Goal: Task Accomplishment & Management: Use online tool/utility

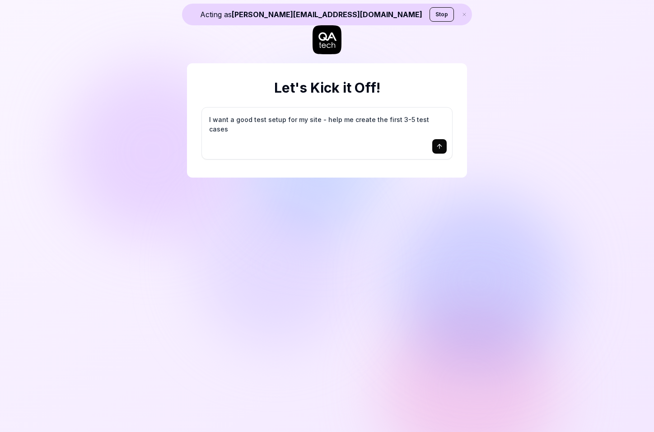
click at [430, 18] on button "Stop" at bounding box center [442, 14] width 24 height 14
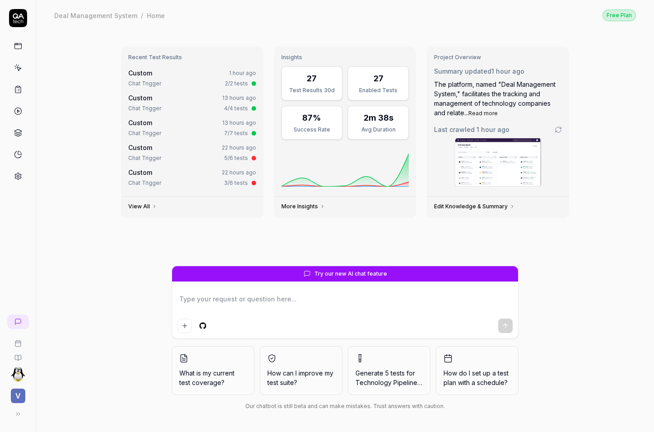
click at [93, 324] on div "Recent Test Results Custom 1 hour ago Chat Trigger 2/2 tests Custom 13 hours ag…" at bounding box center [345, 231] width 618 height 402
type textarea "*"
click at [20, 394] on span "V" at bounding box center [18, 395] width 14 height 14
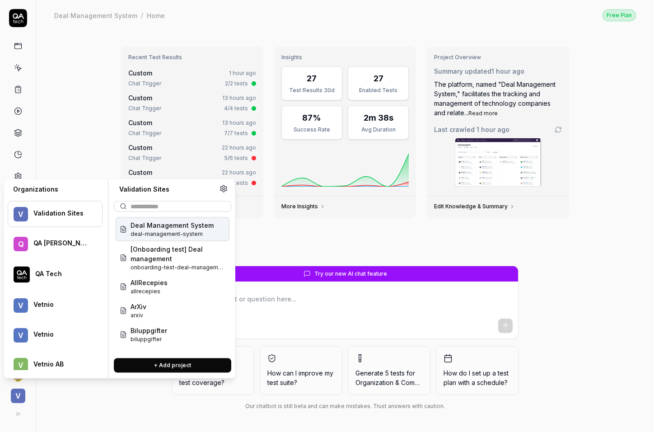
click at [69, 276] on div "QA Tech" at bounding box center [65, 275] width 61 height 10
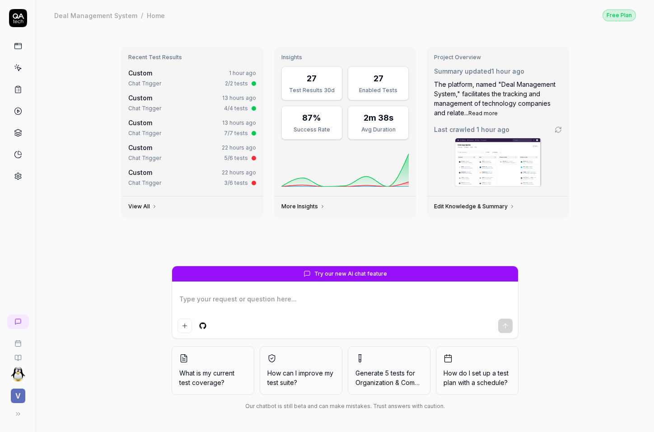
click at [102, 147] on div "Recent Test Results Custom 1 hour ago Chat Trigger 2/2 tests Custom 13 hours ag…" at bounding box center [345, 231] width 618 height 402
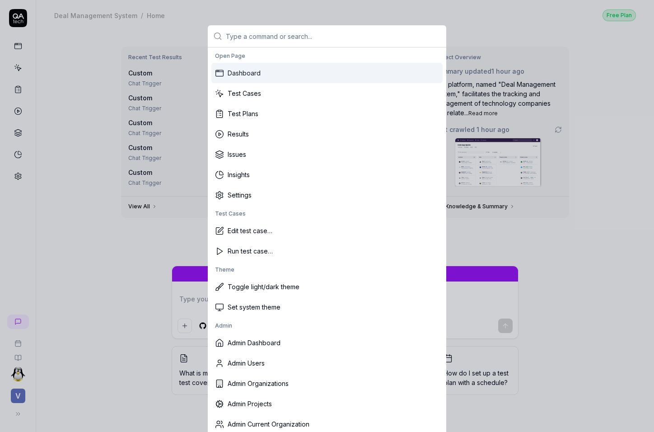
type input "q"
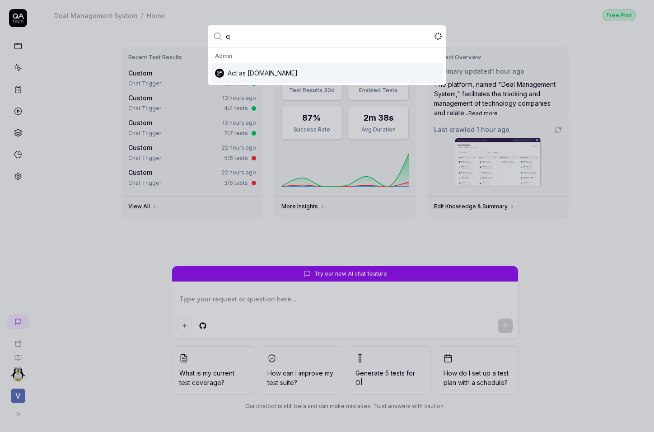
type textarea "*"
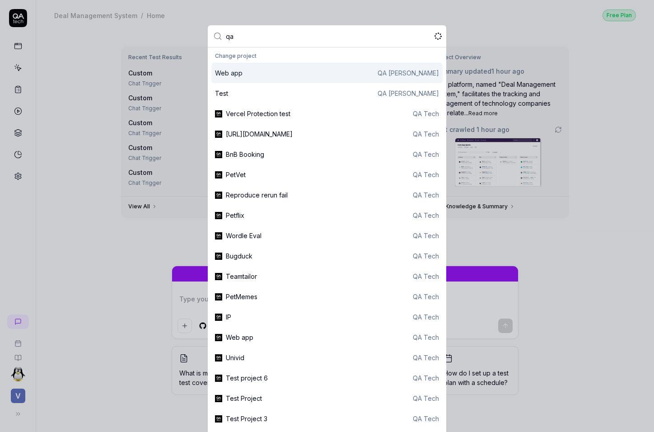
type input "qa"
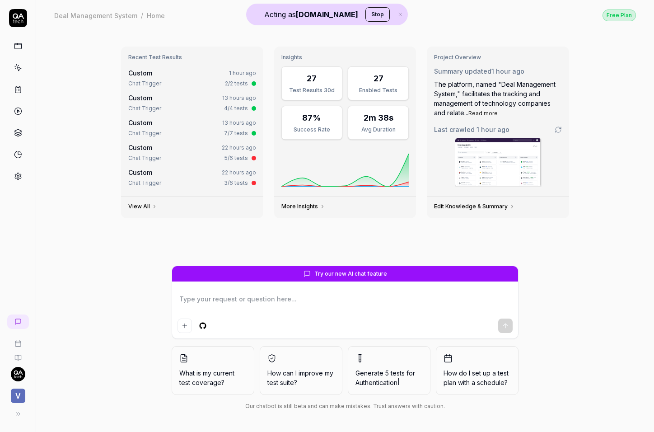
click at [89, 222] on div "Recent Test Results Custom 1 hour ago Chat Trigger 2/2 tests Custom 13 hours ag…" at bounding box center [345, 231] width 618 height 402
type textarea "*"
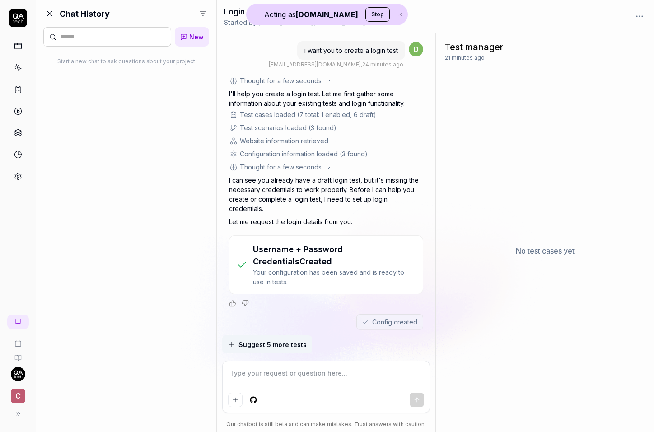
scroll to position [176, 0]
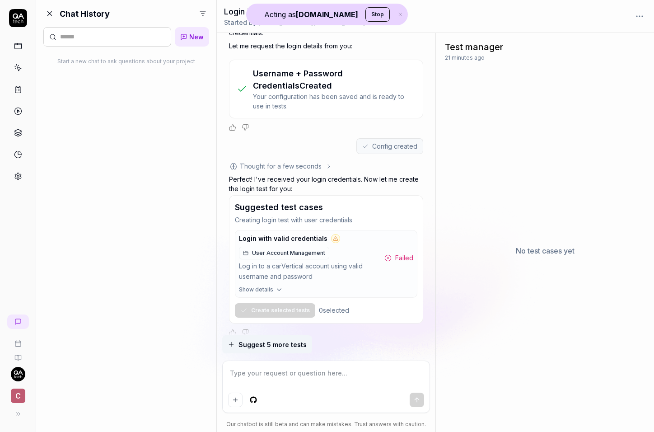
type textarea "*"
click at [303, 369] on textarea at bounding box center [326, 377] width 196 height 23
type textarea "T"
type textarea "*"
type textarea "Tr"
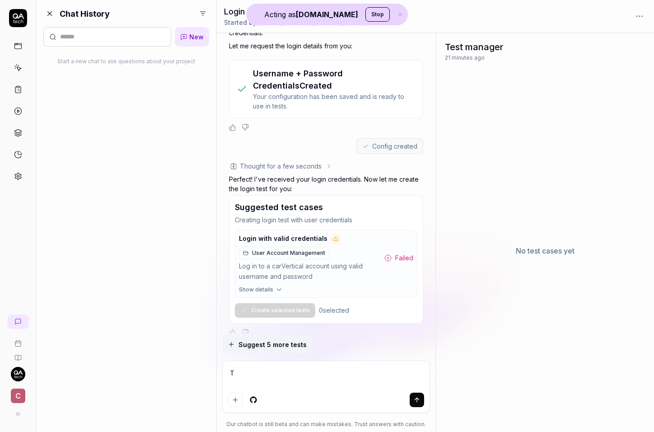
type textarea "*"
type textarea "Try"
type textarea "*"
type textarea "Try"
type textarea "*"
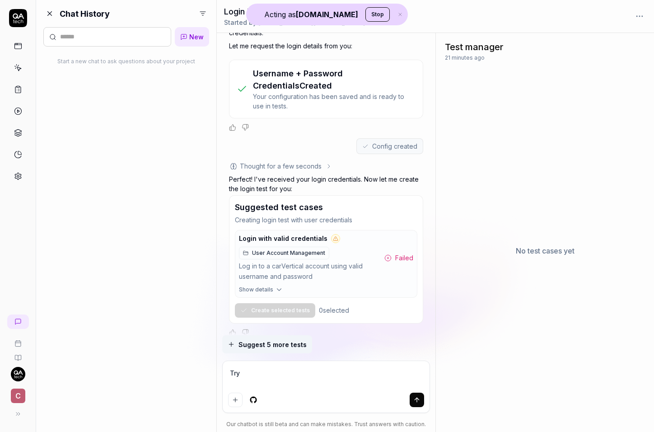
type textarea "Try a"
type textarea "*"
type textarea "Try ag"
type textarea "*"
type textarea "Try aga"
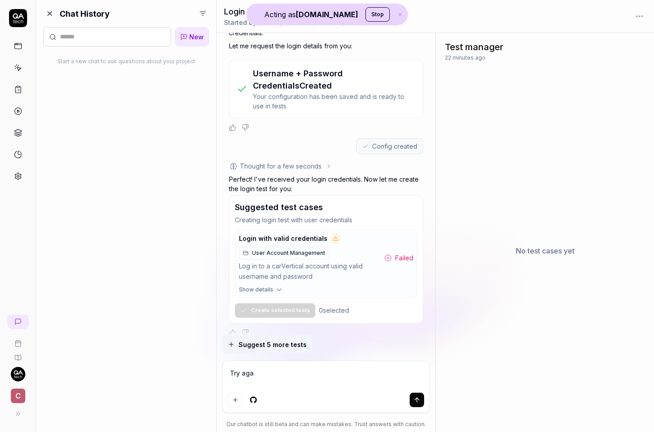
type textarea "*"
type textarea "Try agai"
type textarea "*"
type textarea "Try again"
type textarea "*"
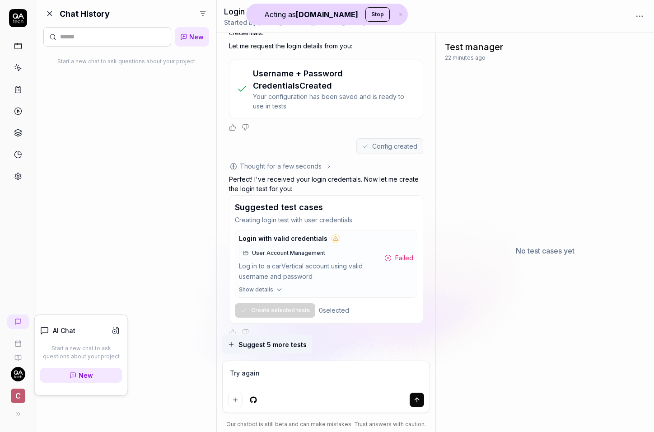
type textarea "Try again"
type textarea "*"
click at [116, 167] on div "Chat History New Start a new chat to ask questions about your project" at bounding box center [126, 216] width 180 height 432
click at [200, 9] on html "Acting as QA.tech Stop c Chat History New Start a new chat to ask questions abo…" at bounding box center [327, 216] width 654 height 432
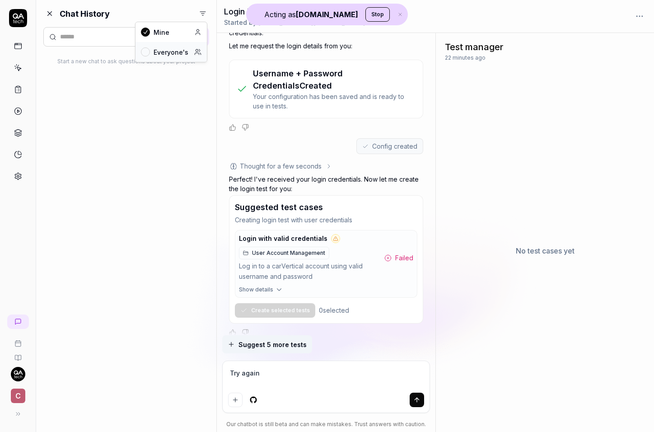
click at [183, 56] on div "Everyone's" at bounding box center [171, 52] width 71 height 20
click at [156, 104] on div "Chat History New Login Test Creation Request 25 minutes ago Initial Site Test C…" at bounding box center [126, 216] width 180 height 432
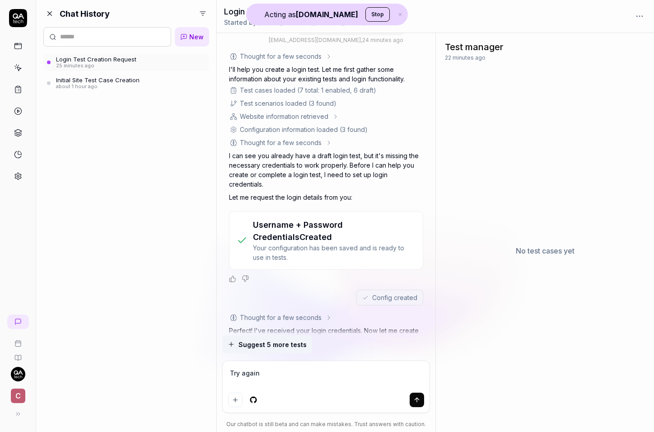
scroll to position [0, 0]
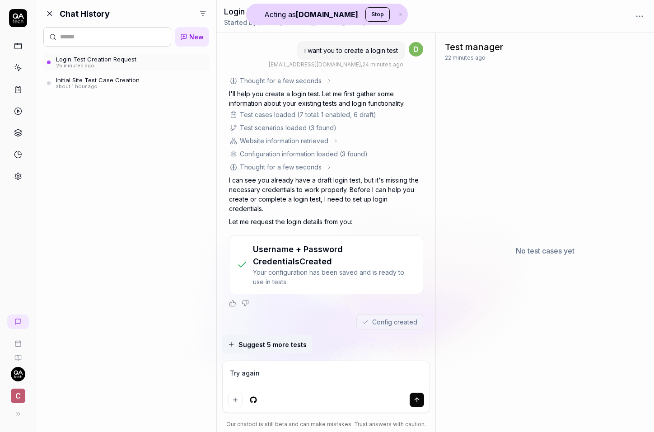
click at [352, 47] on span "i want you to create a login test" at bounding box center [350, 51] width 93 height 8
copy span "i want you to create a login test"
click at [19, 322] on icon at bounding box center [17, 321] width 7 height 7
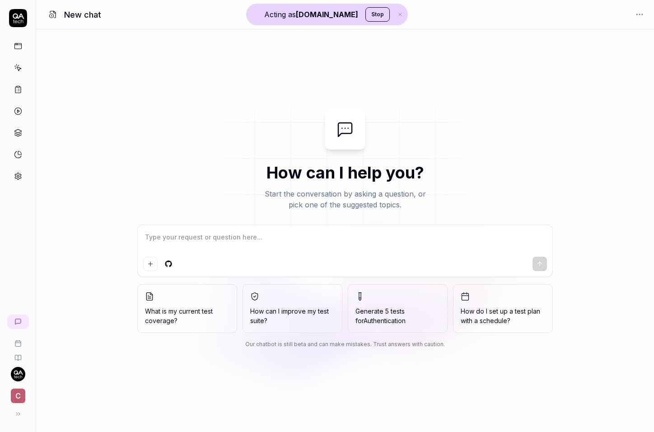
type textarea "*"
type textarea "i want you to create a login test"
type textarea "*"
type textarea "i want you to create a login test"
type textarea "*"
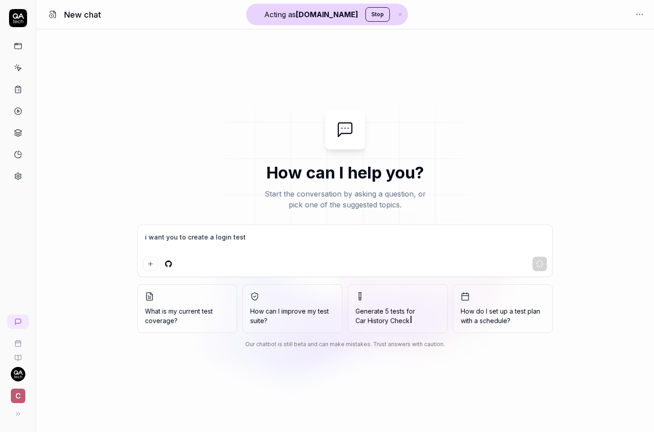
type textarea "i want you to create a login test"
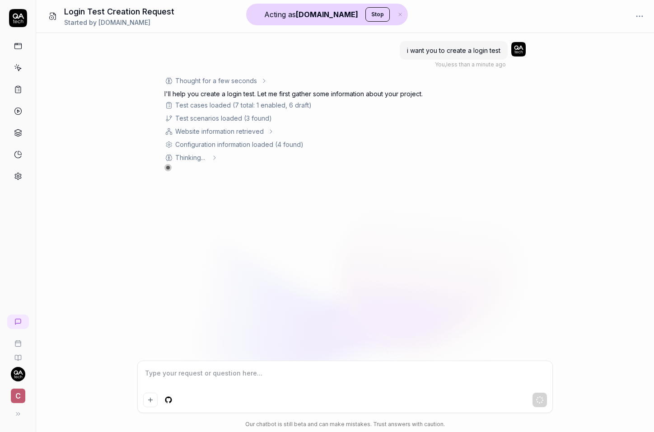
click at [93, 139] on div "i want you to create a login test You , less than a minute ago Agent: test-gene…" at bounding box center [345, 196] width 618 height 327
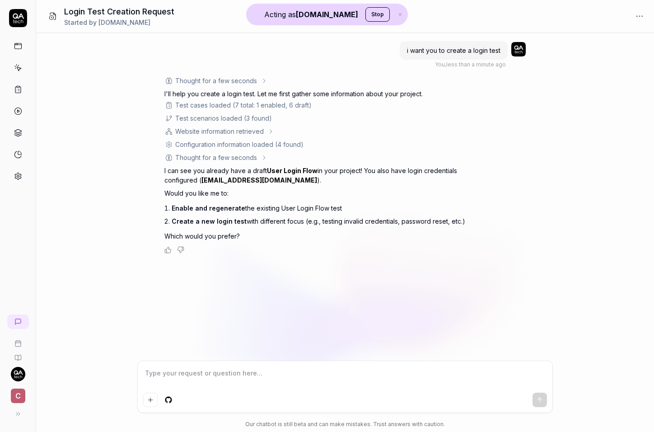
click at [228, 380] on textarea at bounding box center [345, 377] width 404 height 23
type textarea "*"
type textarea "R"
type textarea "*"
type textarea "Re"
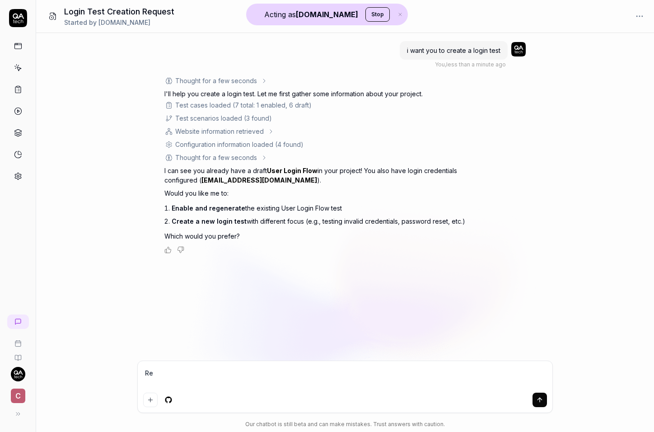
type textarea "*"
type textarea "Ren"
type textarea "*"
type textarea "Rene"
type textarea "*"
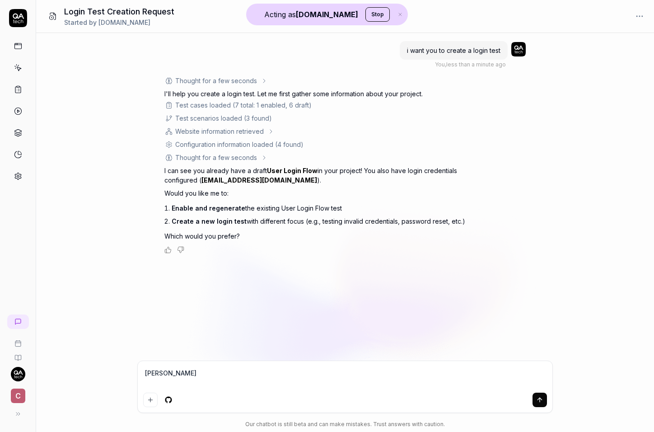
type textarea "Ren"
type textarea "*"
type textarea "Re"
type textarea "*"
type textarea "R"
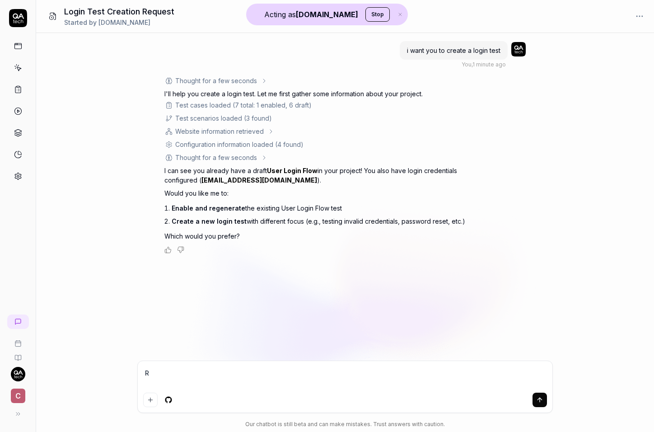
type textarea "*"
type textarea "G"
type textarea "*"
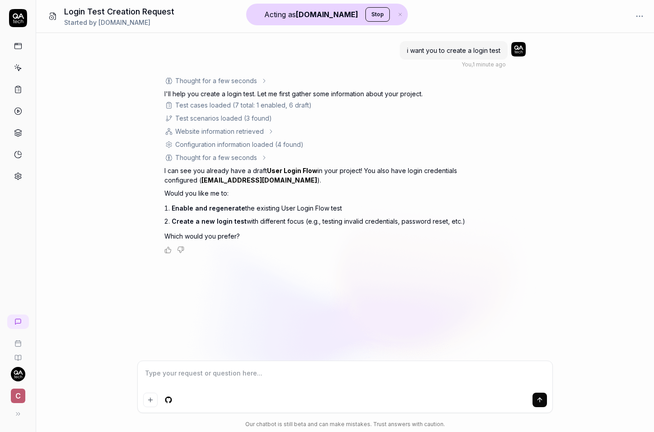
type textarea "R"
type textarea "*"
type textarea "Re"
type textarea "*"
type textarea "Reg"
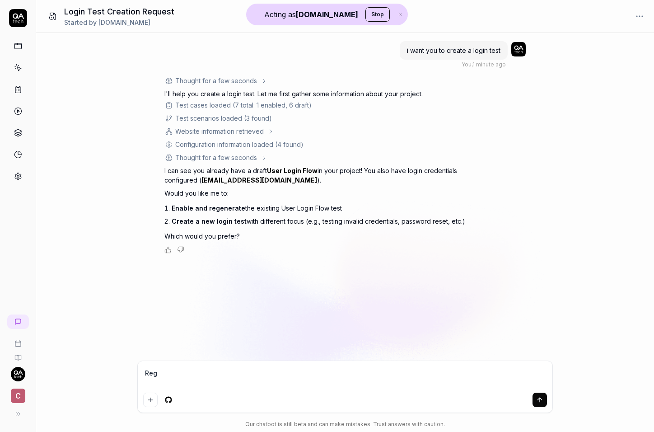
type textarea "*"
type textarea "Rege"
type textarea "*"
type textarea "Regen"
type textarea "*"
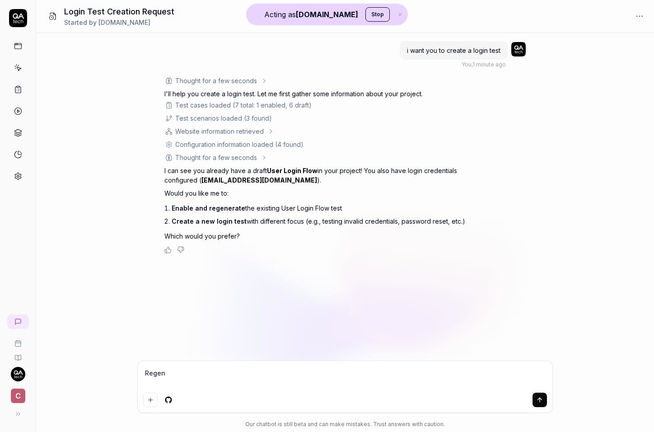
type textarea "Regene"
type textarea "*"
type textarea "Regener"
type textarea "*"
type textarea "Regenera"
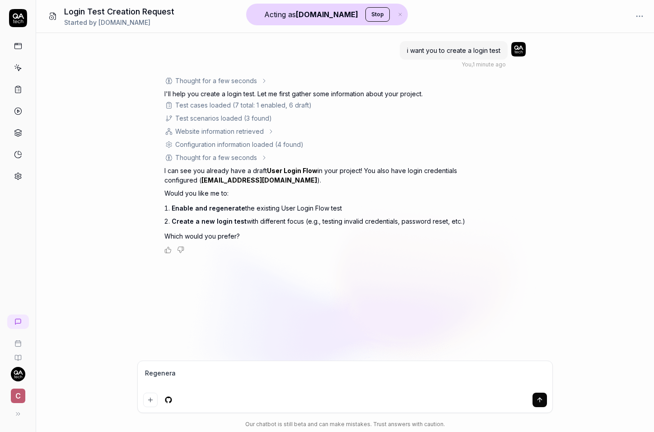
type textarea "*"
type textarea "Regenerat"
type textarea "*"
type textarea "Regenerate"
type textarea "*"
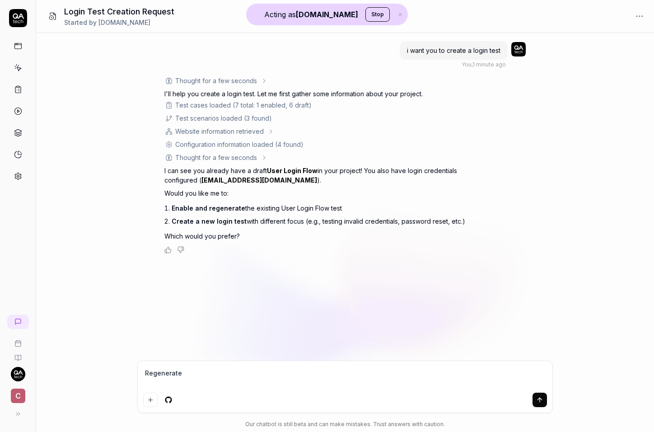
type textarea "Regenerate"
type textarea "*"
type textarea "Regenerate it"
type textarea "*"
click at [275, 299] on div "i want you to create a login test You , 1 minute ago Agent: test-generation Tho…" at bounding box center [345, 196] width 618 height 327
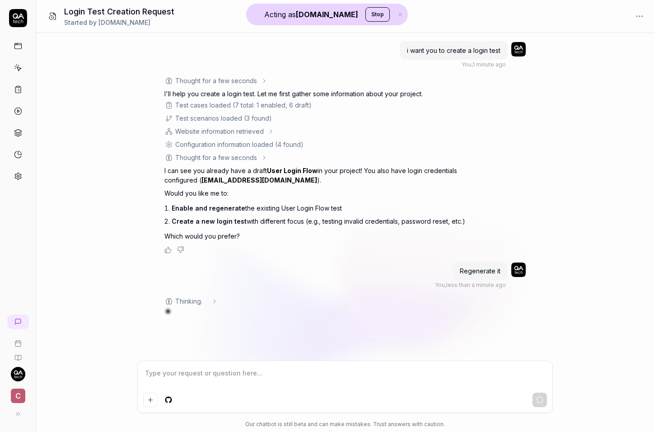
click at [47, 11] on button at bounding box center [52, 16] width 19 height 18
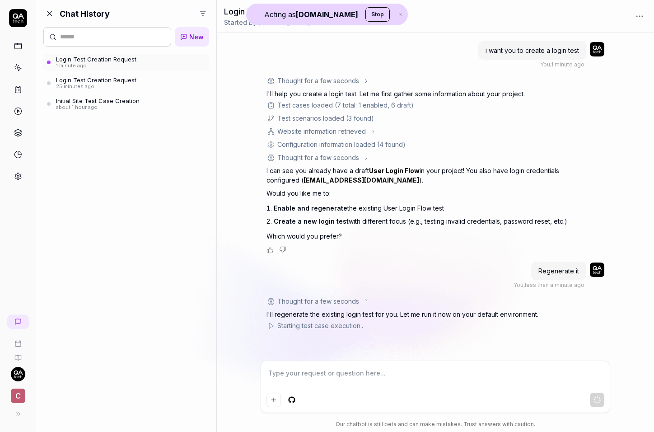
click at [43, 9] on button at bounding box center [49, 13] width 13 height 13
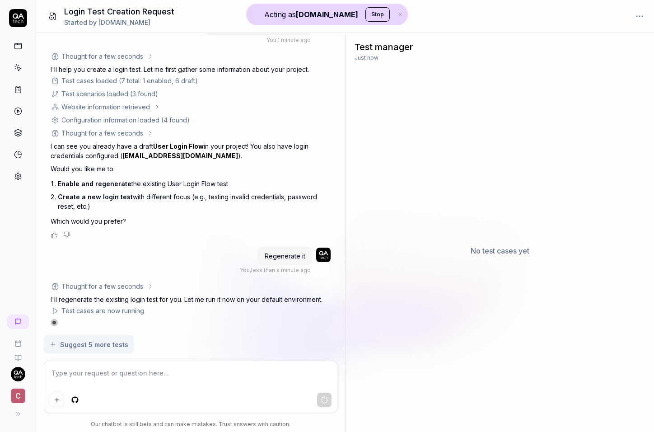
scroll to position [28, 0]
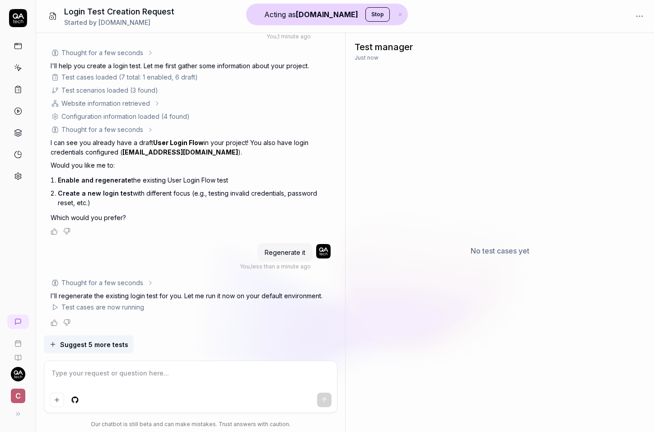
click at [106, 372] on textarea at bounding box center [191, 377] width 282 height 23
type textarea "*"
type textarea "N"
type textarea "*"
type textarea "No"
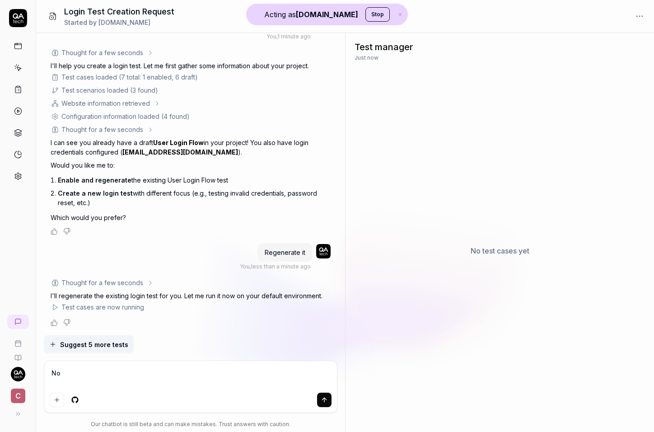
type textarea "*"
type textarea "No"
type textarea "*"
type textarea "No"
type textarea "*"
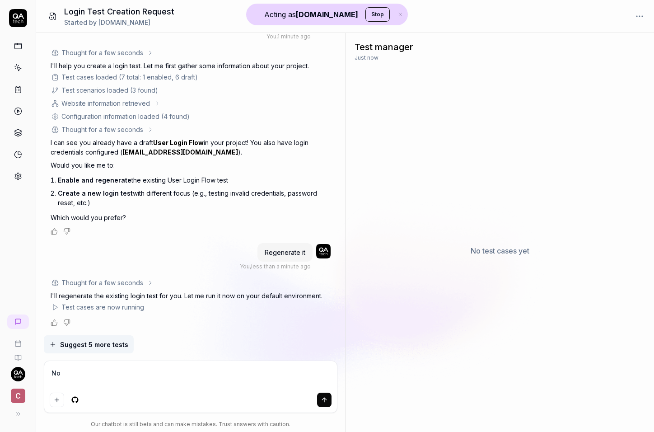
type textarea "N"
type textarea "*"
click at [134, 308] on div "Test cases are now running" at bounding box center [102, 306] width 83 height 9
click at [327, 305] on icon at bounding box center [325, 306] width 5 height 5
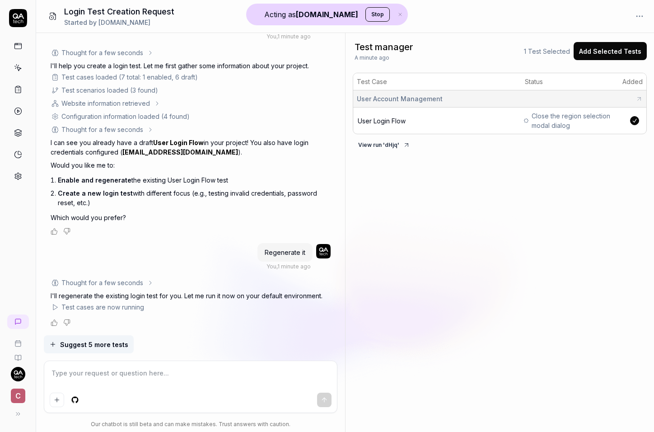
click at [148, 294] on p "I'll regenerate the existing login test for you. Let me run it now on your defa…" at bounding box center [191, 295] width 280 height 9
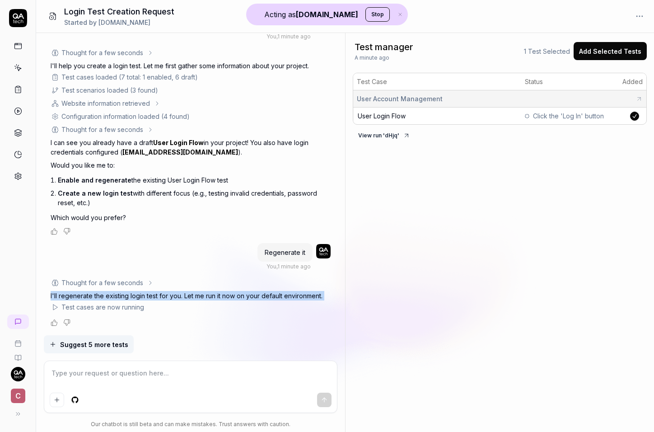
click at [148, 294] on p "I'll regenerate the existing login test for you. Let me run it now on your defa…" at bounding box center [191, 295] width 280 height 9
click at [115, 371] on textarea at bounding box center [191, 377] width 282 height 23
type textarea "*"
type textarea "S"
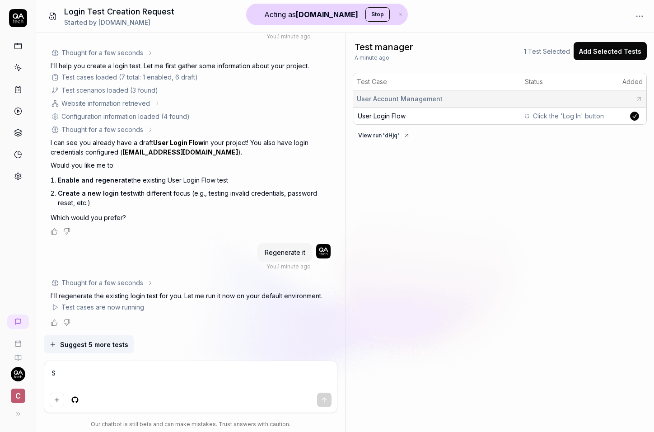
type textarea "*"
type textarea "Su"
type textarea "*"
type textarea "Sug"
type textarea "*"
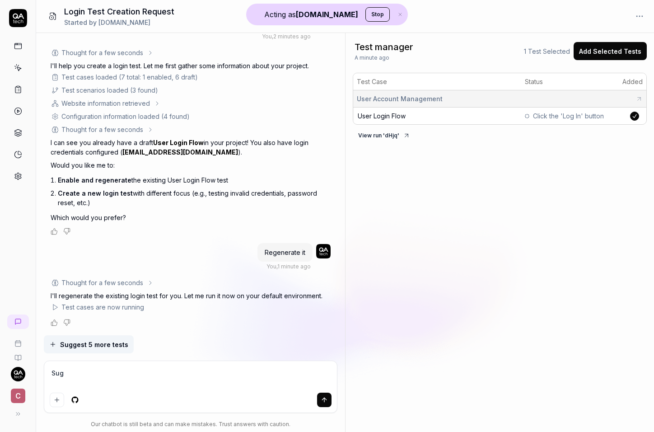
type textarea "Sugg"
type textarea "*"
type textarea "Sugge"
type textarea "*"
type textarea "Sugges"
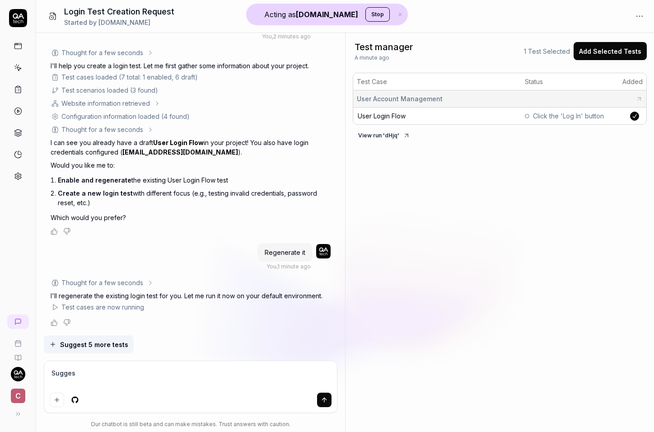
type textarea "*"
type textarea "Suggest"
type textarea "*"
type textarea "Suggest"
type textarea "*"
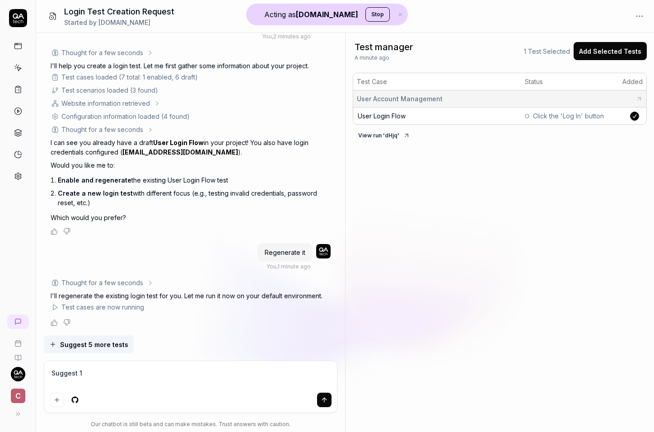
type textarea "Suggest 1"
type textarea "*"
type textarea "Suggest 1 m"
type textarea "*"
type textarea "Suggest 1 mo"
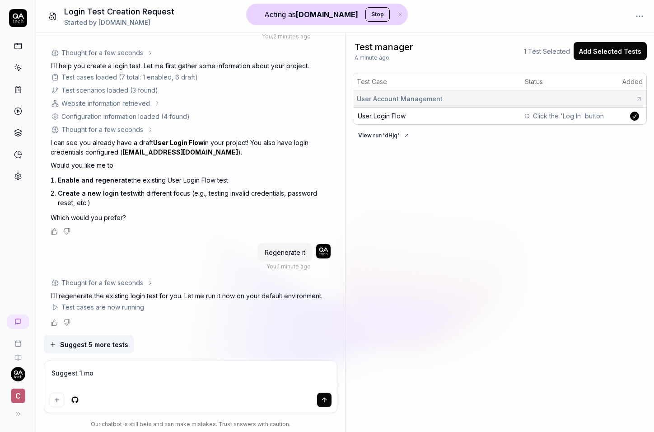
type textarea "*"
type textarea "Suggest 1 mor"
type textarea "*"
type textarea "Suggest 1 more"
type textarea "*"
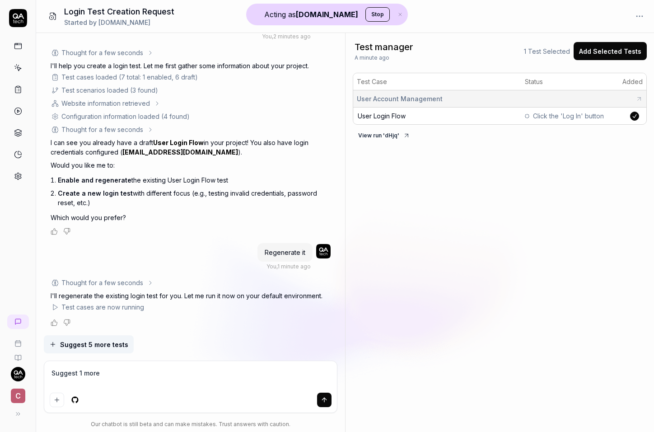
type textarea "Suggest 1 more"
type textarea "*"
type textarea "Suggest 1 more t"
type textarea "*"
type textarea "Suggest 1 more tr"
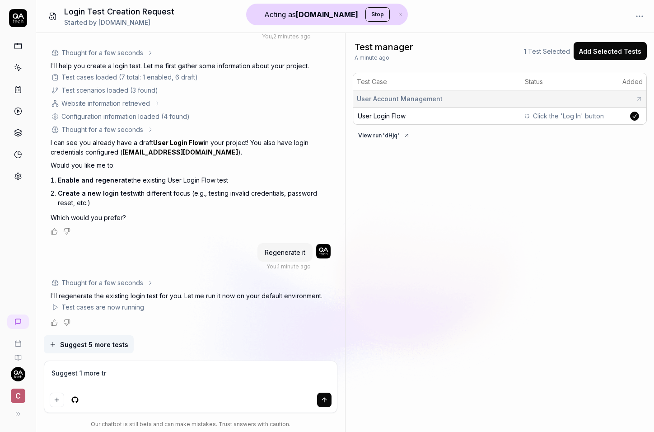
type textarea "*"
type textarea "Suggest 1 more trs"
type textarea "*"
type textarea "Suggest 1 more tr"
type textarea "*"
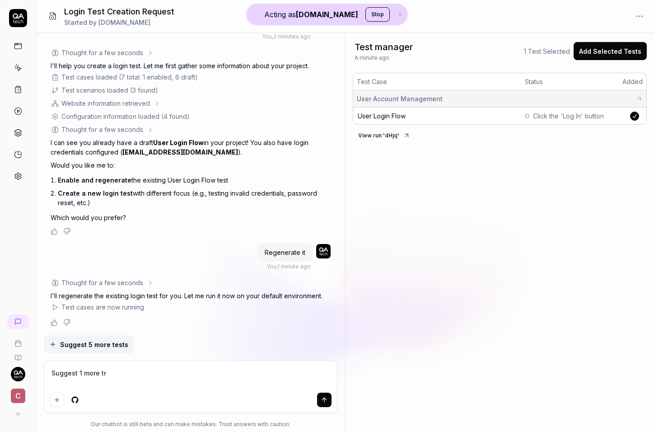
type textarea "Suggest 1 more t"
type textarea "*"
type textarea "Suggest 1 more te"
type textarea "*"
type textarea "Suggest 1 more tes"
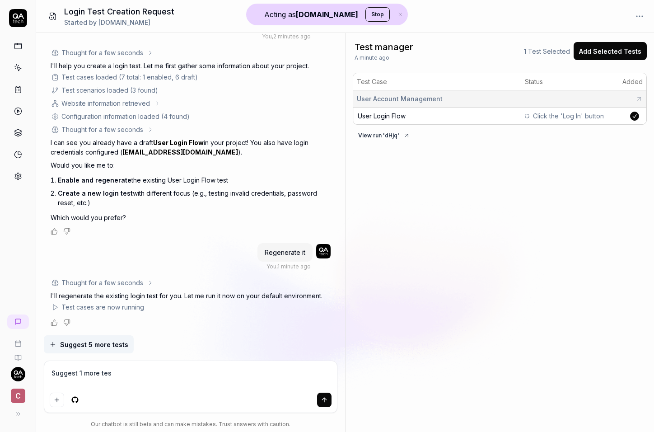
type textarea "*"
type textarea "Suggest 1 more test"
click at [20, 398] on span "c" at bounding box center [18, 395] width 14 height 14
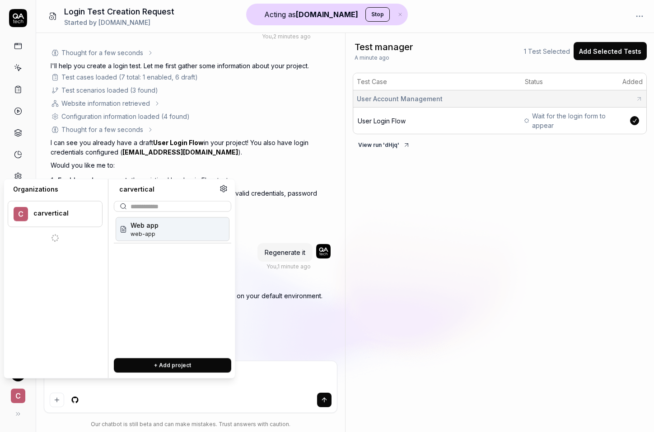
click at [20, 398] on span "c" at bounding box center [18, 395] width 14 height 14
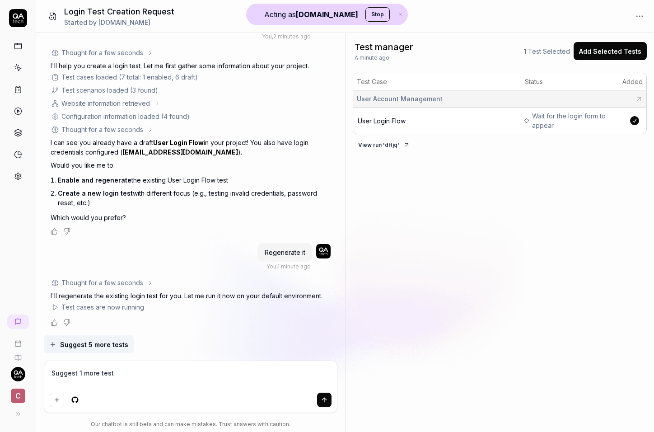
click at [129, 371] on textarea "Suggest 1 more test" at bounding box center [191, 377] width 282 height 23
type textarea "*"
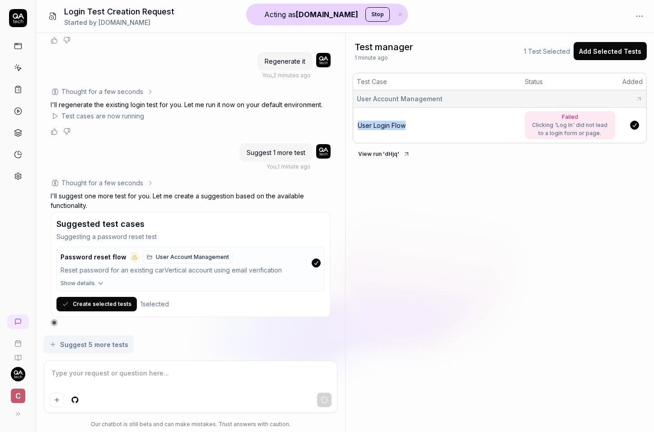
scroll to position [223, 0]
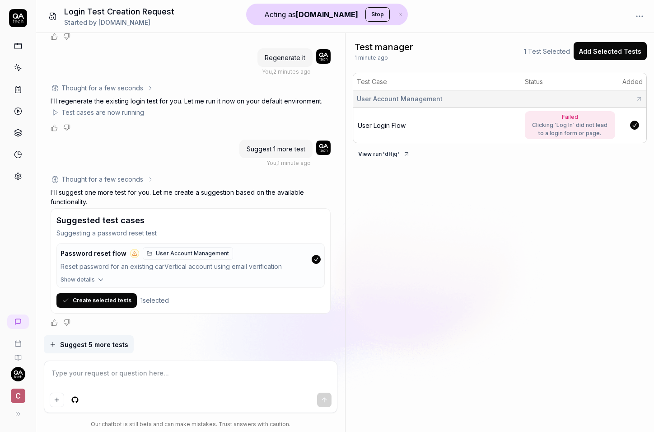
click at [92, 374] on textarea at bounding box center [191, 377] width 282 height 23
type textarea "*"
type textarea "S"
type textarea "*"
type textarea "So"
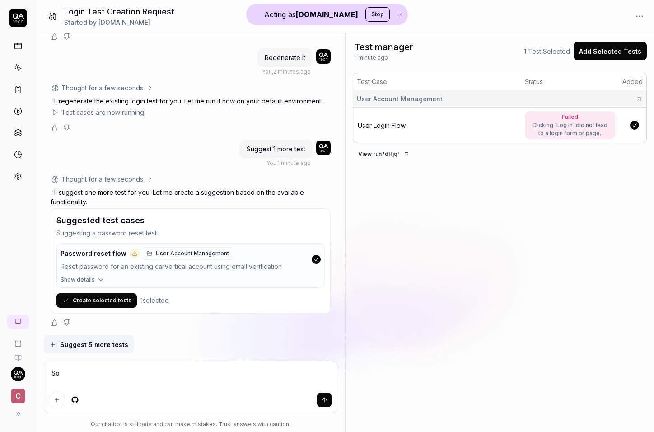
type textarea "*"
type textarea "Som"
type textarea "*"
type textarea "So"
type textarea "*"
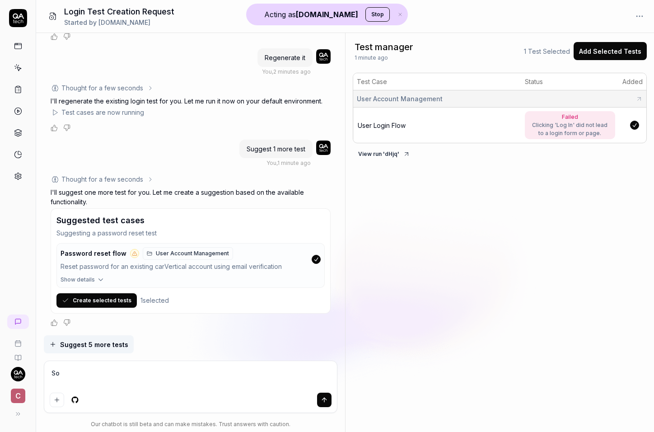
type textarea "S"
type textarea "*"
type textarea "N"
type textarea "*"
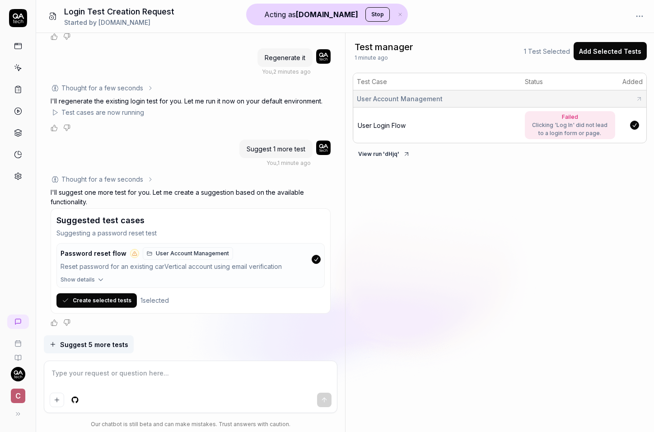
type textarea "*"
type textarea "S"
type textarea "*"
type textarea "So"
type textarea "*"
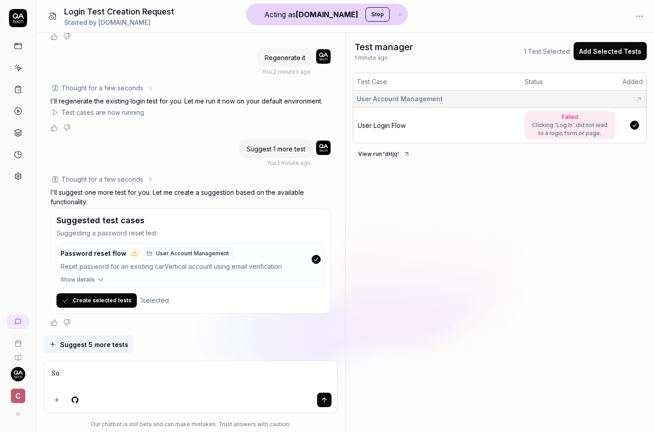
type textarea "Som"
type textarea "*"
type textarea "Some"
type textarea "*"
type textarea "Some"
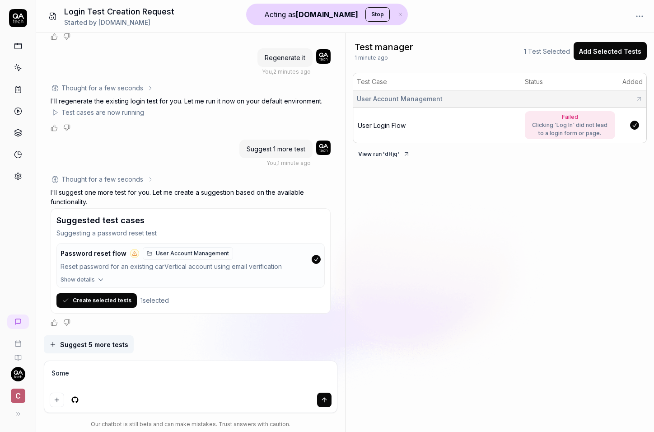
scroll to position [246, 0]
type textarea "*"
type textarea "Some o"
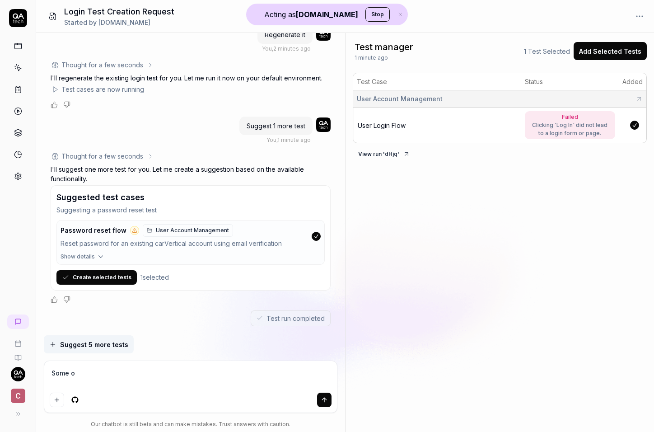
type textarea "*"
type textarea "Some ot"
type textarea "*"
type textarea "Some oth"
type textarea "*"
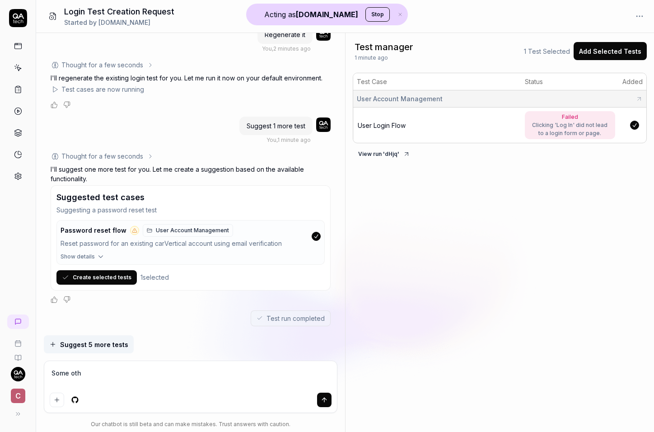
type textarea "Some othe"
type textarea "*"
type textarea "Some other"
type textarea "*"
type textarea "Some other"
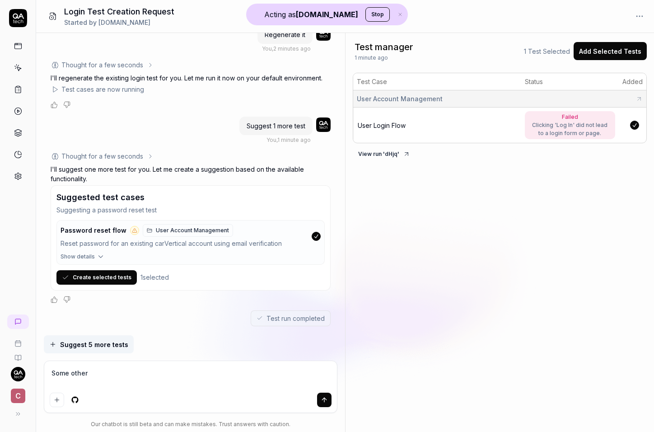
type textarea "*"
type textarea "Some other g"
type textarea "*"
type textarea "Some other gte"
type textarea "*"
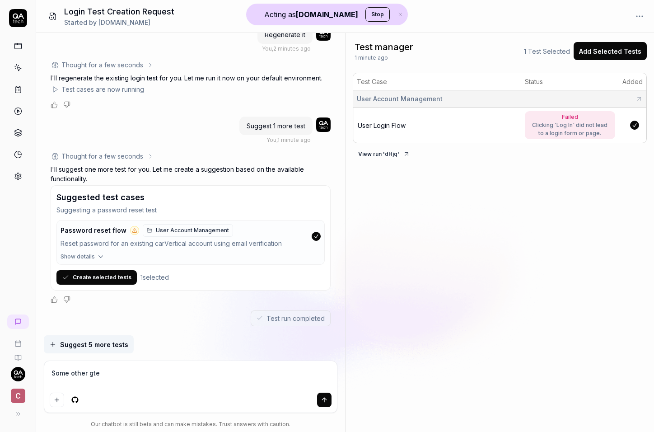
type textarea "Some other gtes"
type textarea "*"
type textarea "Some other gte"
type textarea "*"
type textarea "Some other gt"
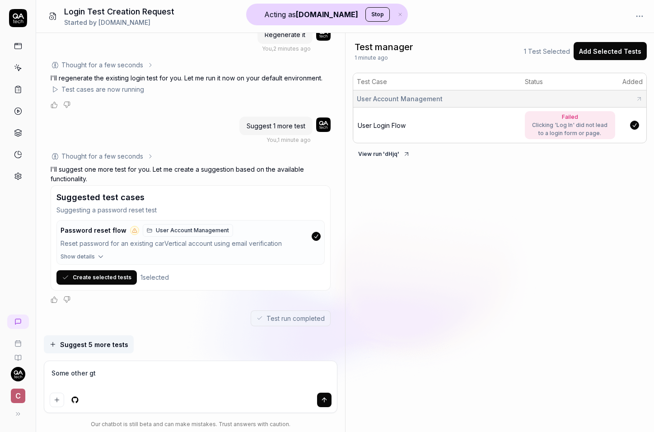
type textarea "*"
type textarea "Some other g"
type textarea "*"
type textarea "Some other"
type textarea "*"
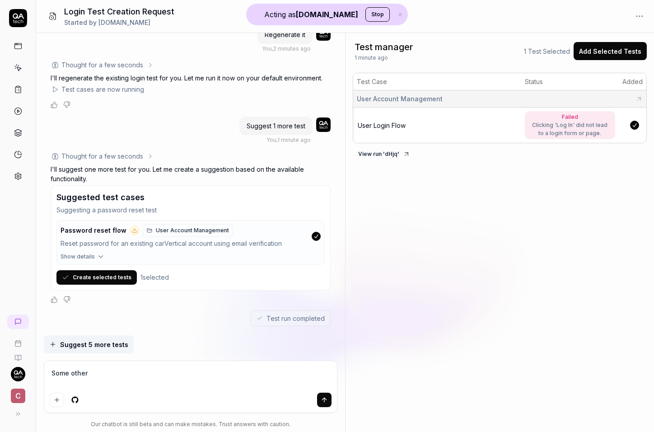
type textarea "Some other t"
type textarea "*"
type textarea "Some other te"
type textarea "*"
type textarea "Some other tes"
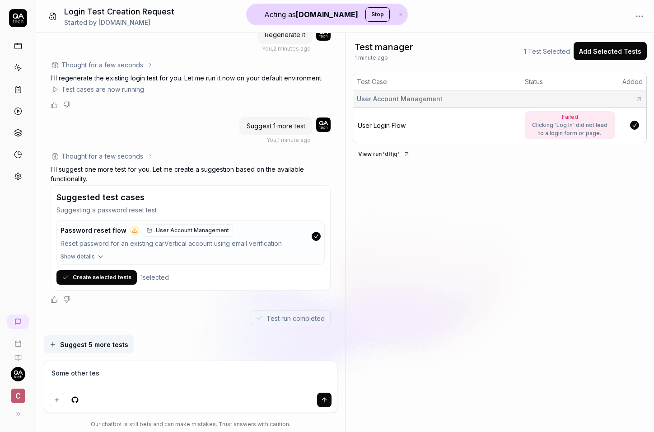
type textarea "*"
type textarea "Some other test"
type textarea "*"
type textarea "Some other test"
type textarea "*"
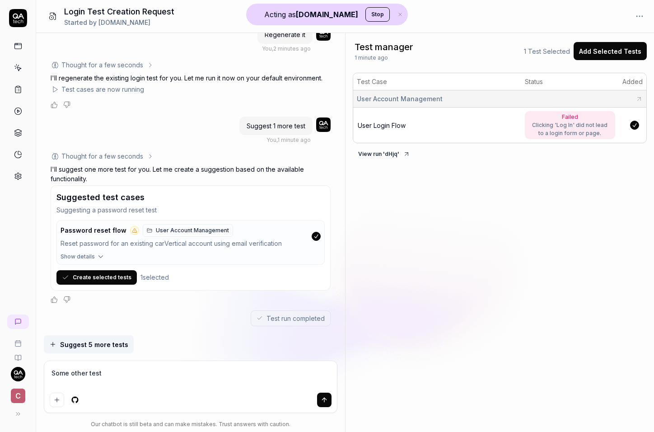
type textarea "Some other test p"
type textarea "*"
type textarea "Some other test pl"
type textarea "*"
type textarea "Some other test plz"
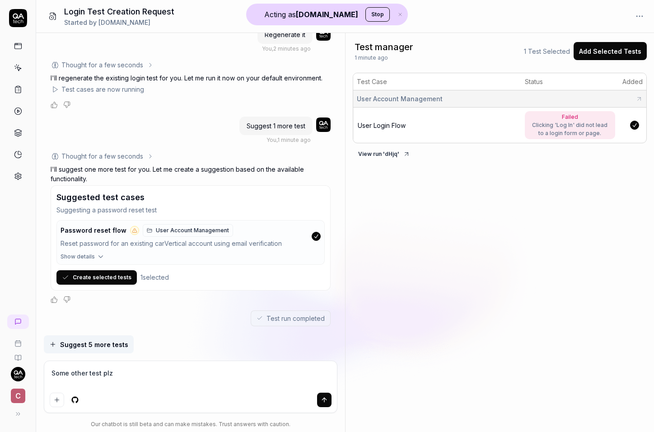
scroll to position [260, 0]
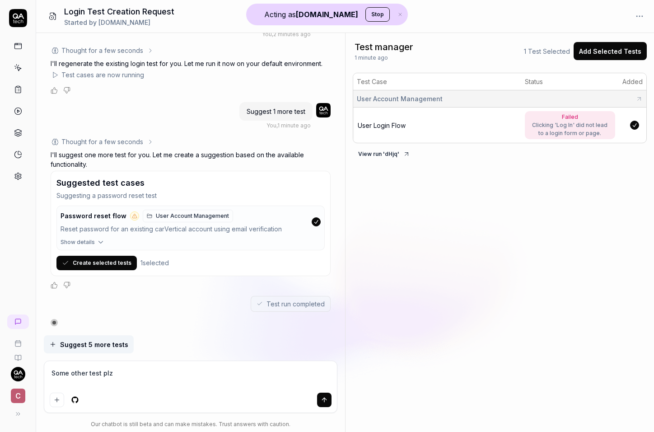
type textarea "*"
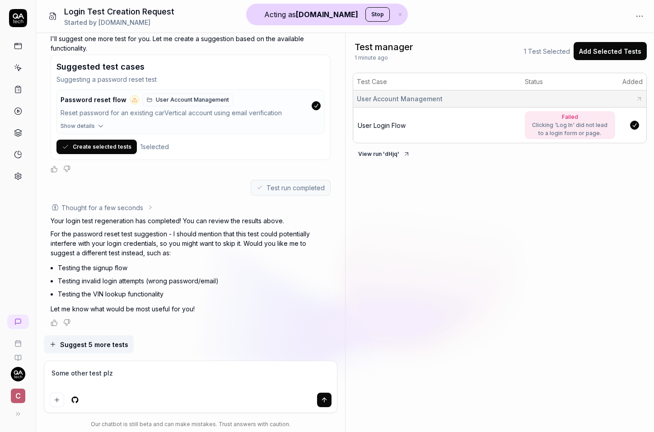
type textarea "Some other test plz"
click at [113, 369] on textarea "Some other test plz" at bounding box center [191, 377] width 282 height 23
type textarea "*"
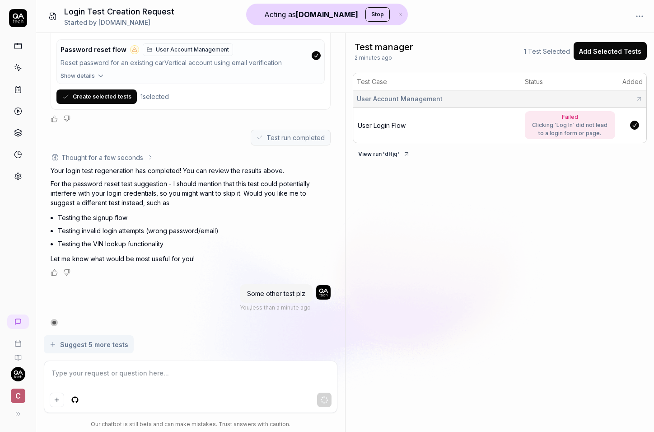
scroll to position [397, 0]
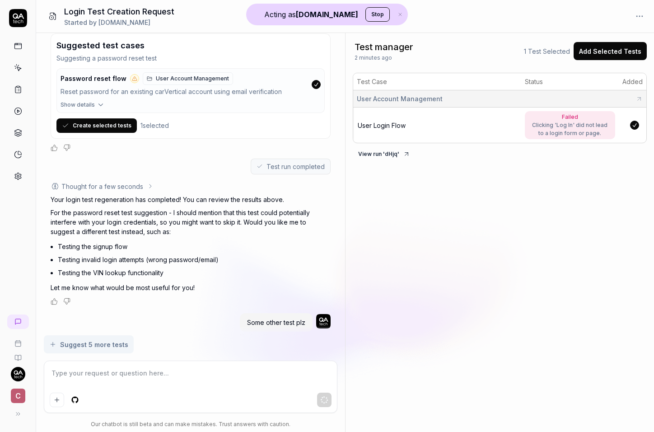
click at [116, 191] on div "Thought for a few seconds" at bounding box center [102, 186] width 82 height 9
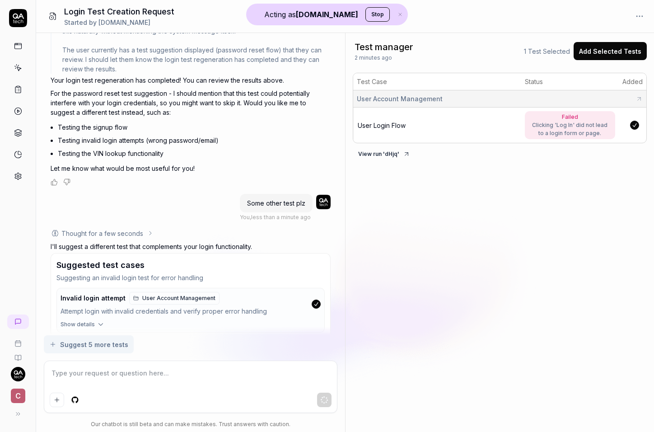
scroll to position [680, 0]
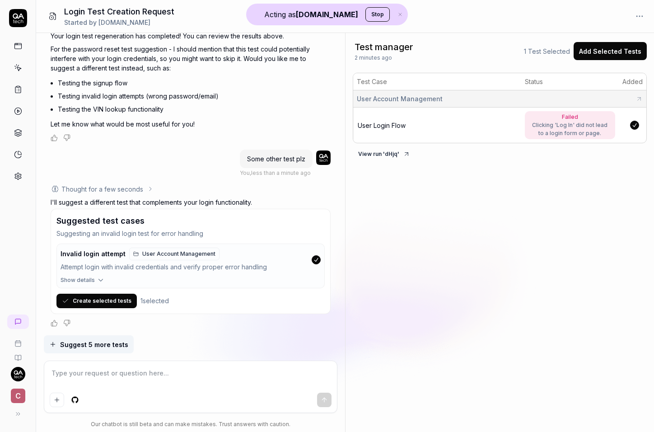
click at [116, 299] on button "Create selected tests" at bounding box center [96, 301] width 80 height 14
click at [92, 231] on p "Suggesting an invalid login test for error handling" at bounding box center [190, 233] width 268 height 9
click at [447, 235] on div "Test manager 2 minutes ago 1 Test Selected Add Selected Tests Test Case Status …" at bounding box center [500, 232] width 308 height 399
click at [441, 240] on div "Test manager 2 minutes ago 1 Test Selected Add Selected Tests Test Case Status …" at bounding box center [500, 232] width 308 height 399
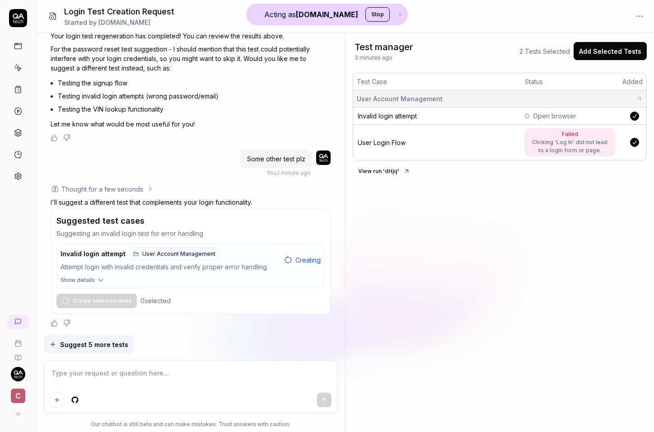
click at [477, 193] on div "Test manager 3 minutes ago 2 Tests Selected Add Selected Tests Test Case Status…" at bounding box center [500, 232] width 308 height 399
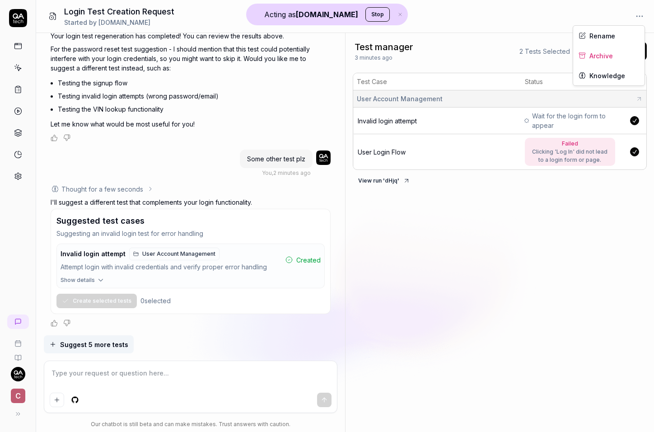
click at [640, 16] on html "Acting as QA.tech Stop c Login Test Creation Request Started by QA.tech i want …" at bounding box center [327, 216] width 654 height 432
click at [623, 59] on div "Archive" at bounding box center [608, 56] width 71 height 20
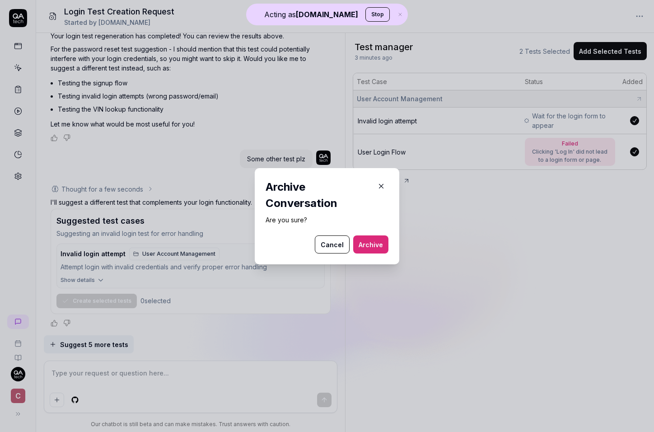
click at [380, 241] on button "Archive" at bounding box center [370, 244] width 35 height 18
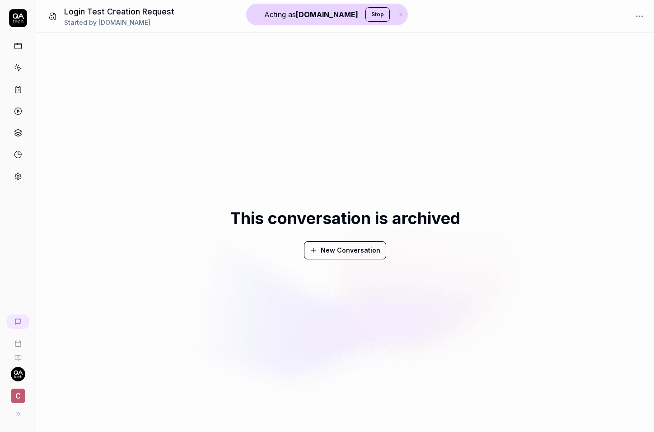
click at [13, 194] on div "c" at bounding box center [18, 216] width 36 height 432
click at [51, 13] on icon at bounding box center [53, 16] width 8 height 8
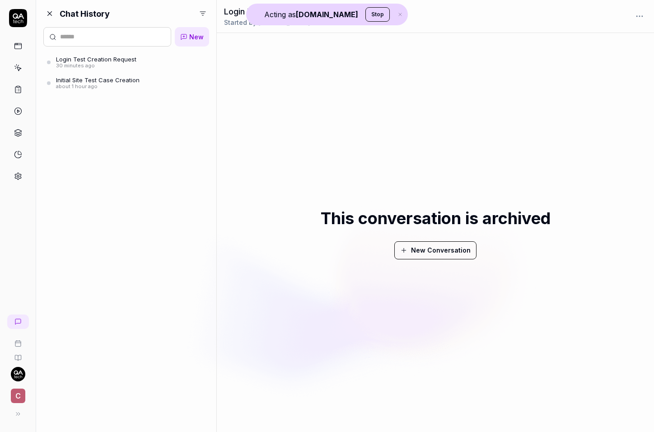
click at [202, 14] on html "Acting as QA.tech Stop c Chat History New Login Test Creation Request 30 minute…" at bounding box center [327, 216] width 654 height 432
click at [121, 93] on html "Acting as QA.tech Stop c Chat History New Login Test Creation Request 30 minute…" at bounding box center [327, 216] width 654 height 432
click at [121, 61] on div "Login Test Creation Request" at bounding box center [96, 59] width 80 height 7
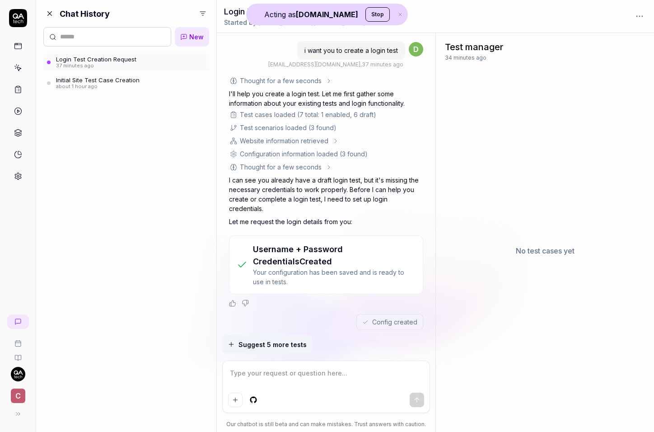
scroll to position [176, 0]
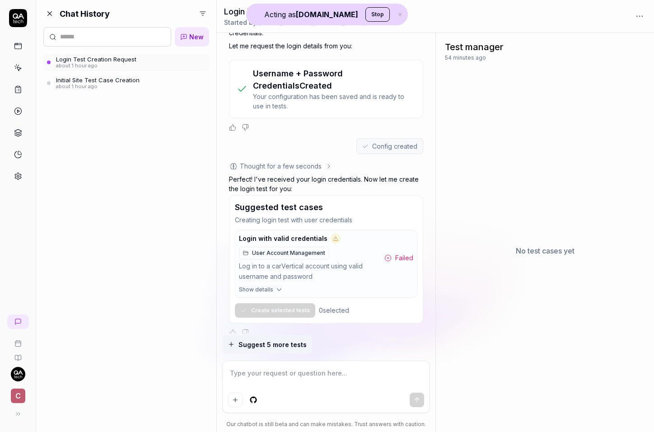
type textarea "*"
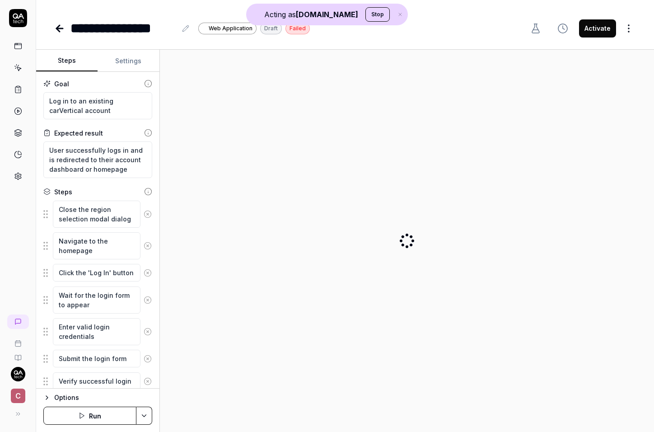
type textarea "*"
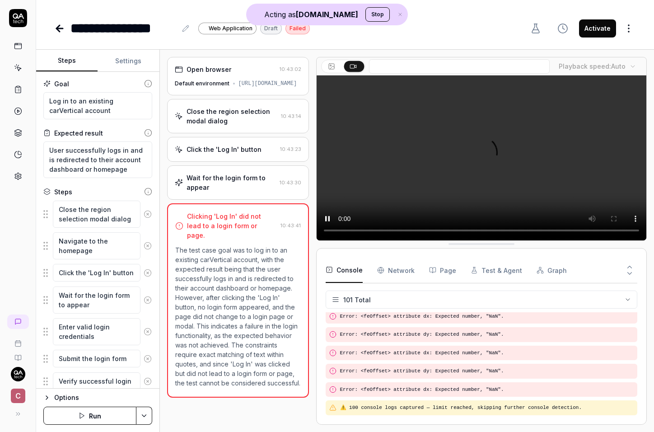
scroll to position [1901, 0]
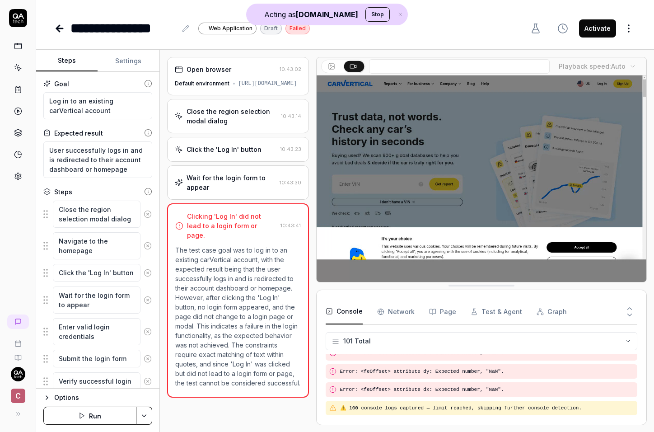
click at [229, 191] on div "Wait for the login form to appear" at bounding box center [231, 182] width 89 height 19
